Goal: Task Accomplishment & Management: Use online tool/utility

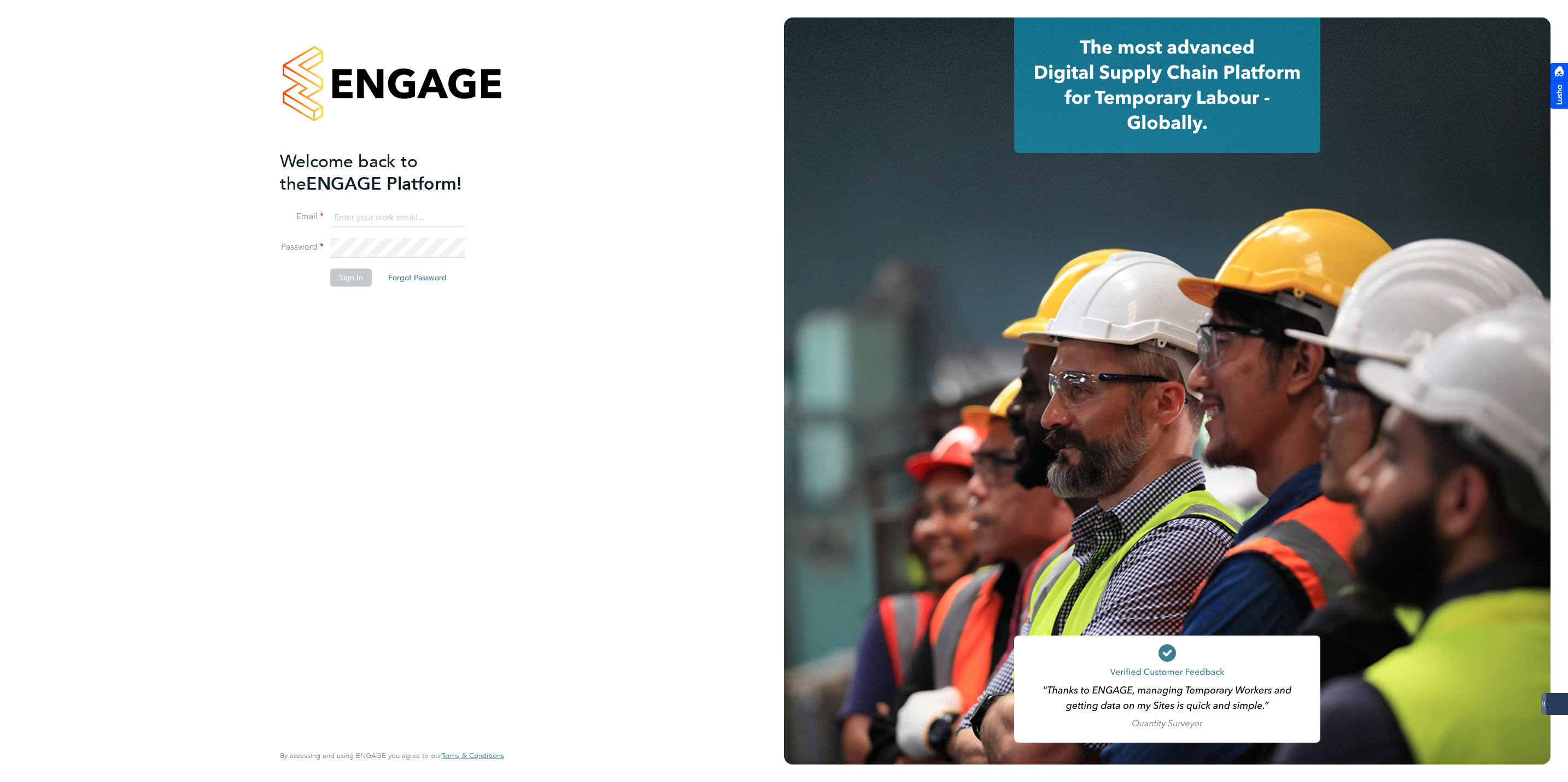
type input "[EMAIL_ADDRESS][DOMAIN_NAME]"
click at [347, 278] on button "Sign In" at bounding box center [351, 278] width 41 height 18
click at [347, 278] on div "Sorry, we are having problems connecting to our services." at bounding box center [392, 391] width 784 height 782
